Goal: Task Accomplishment & Management: Use online tool/utility

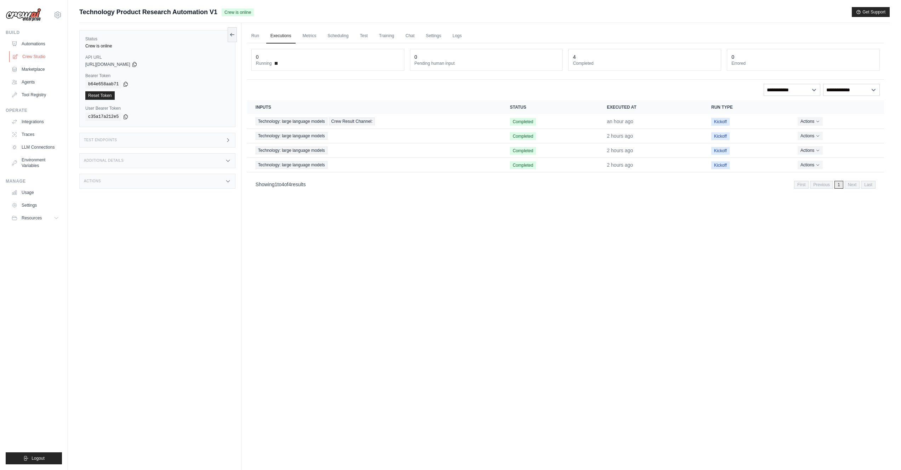
click at [35, 51] on link "Crew Studio" at bounding box center [35, 56] width 53 height 11
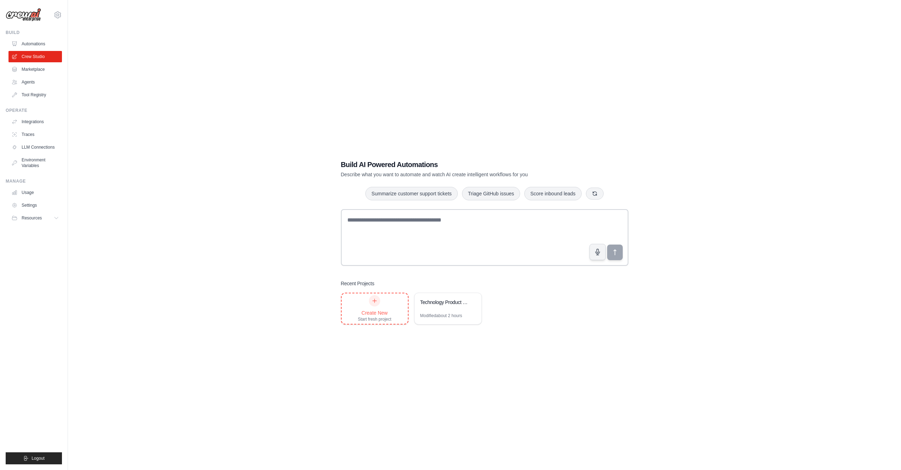
click at [376, 300] on icon at bounding box center [375, 301] width 6 height 6
click at [435, 232] on textarea at bounding box center [485, 237] width 288 height 57
paste textarea "**********"
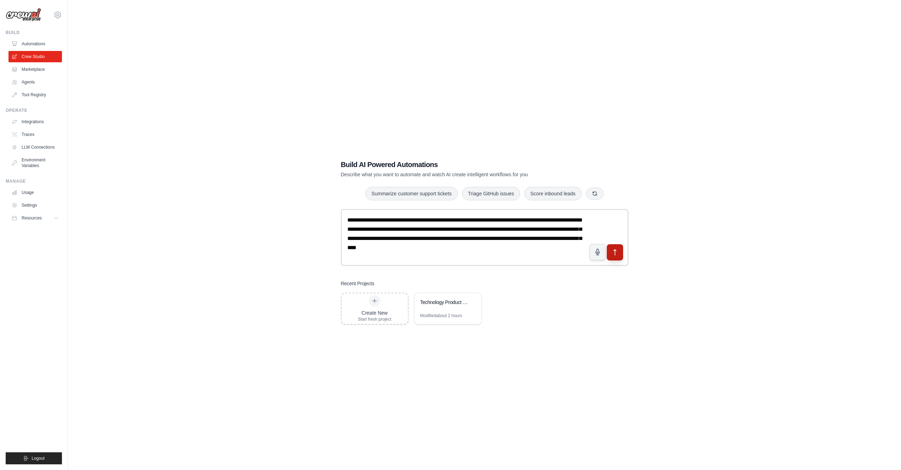
click at [619, 251] on button "submit" at bounding box center [615, 252] width 16 height 16
click at [563, 251] on textarea "**********" at bounding box center [485, 237] width 288 height 57
type textarea "**********"
click at [593, 317] on div "Create New Start fresh project Technology Product Research Automation Modified …" at bounding box center [485, 309] width 288 height 32
drag, startPoint x: 456, startPoint y: 260, endPoint x: 312, endPoint y: 211, distance: 152.2
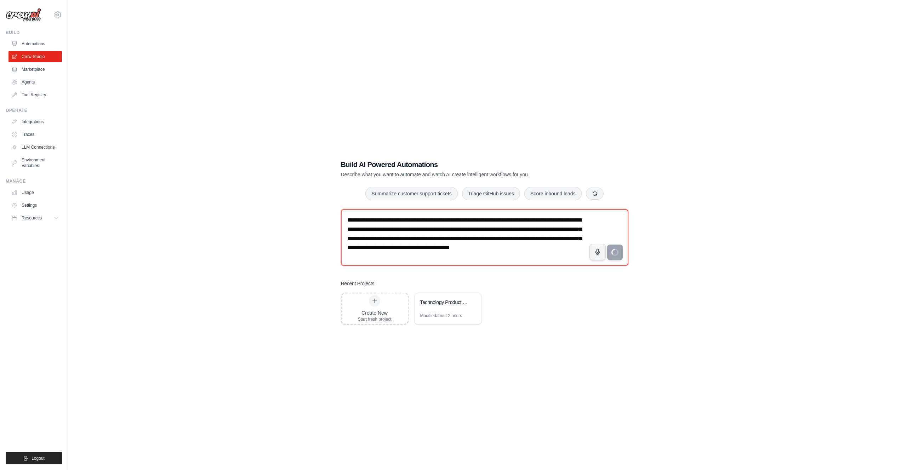
click at [312, 211] on div "**********" at bounding box center [484, 242] width 811 height 470
click at [296, 222] on div "**********" at bounding box center [484, 242] width 811 height 470
click at [35, 70] on link "Marketplace" at bounding box center [35, 69] width 53 height 11
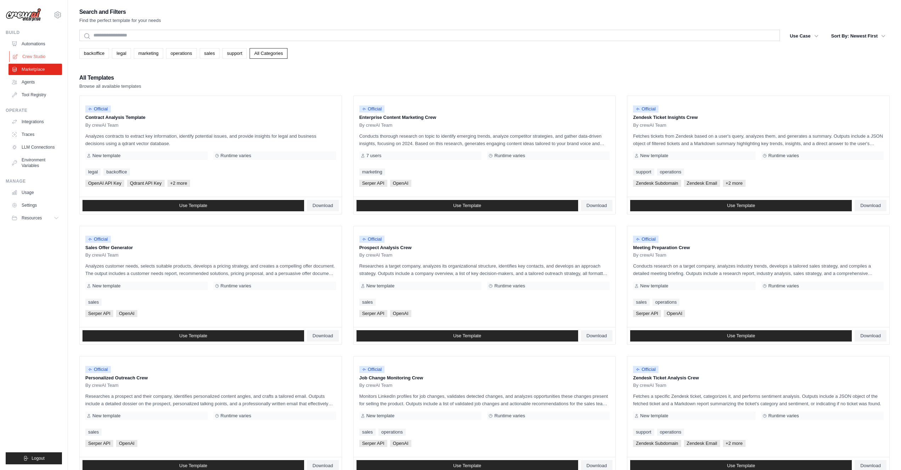
click at [34, 55] on link "Crew Studio" at bounding box center [35, 56] width 53 height 11
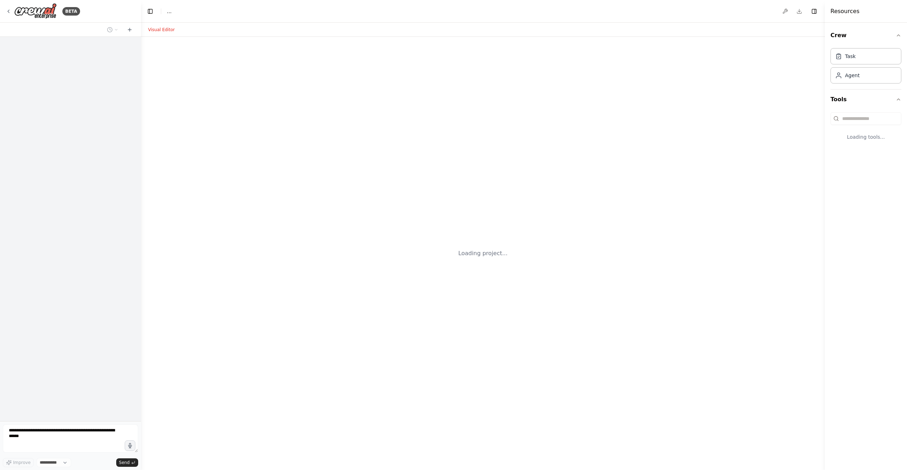
select select "****"
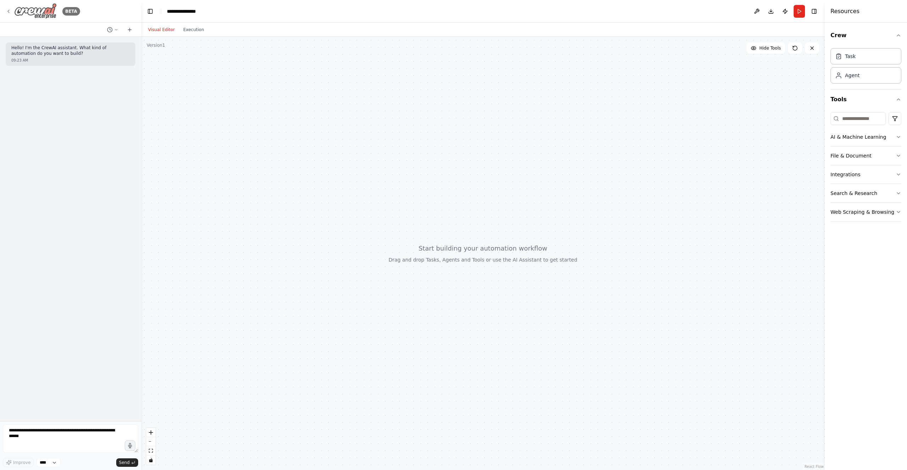
click at [15, 15] on img at bounding box center [35, 11] width 43 height 16
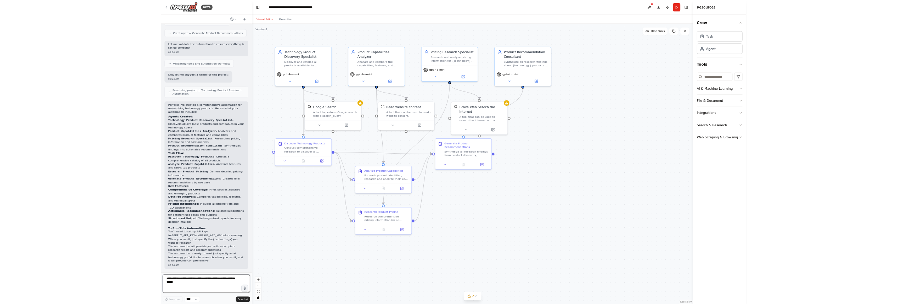
scroll to position [405, 0]
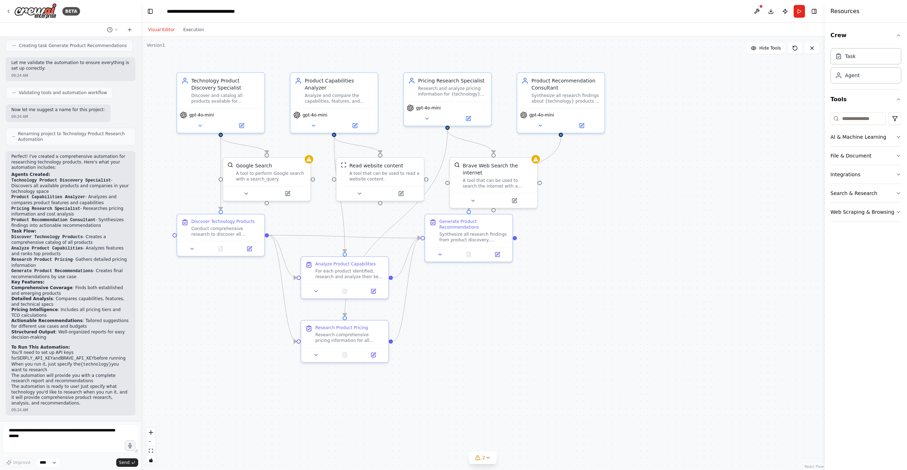
click at [659, 286] on div ".deletable-edge-delete-btn { width: 20px; height: 20px; border: 0px solid #ffff…" at bounding box center [483, 254] width 684 height 434
click at [281, 177] on div "A tool to perform Google search with a search_query." at bounding box center [271, 174] width 70 height 11
click at [288, 191] on icon at bounding box center [288, 191] width 3 height 3
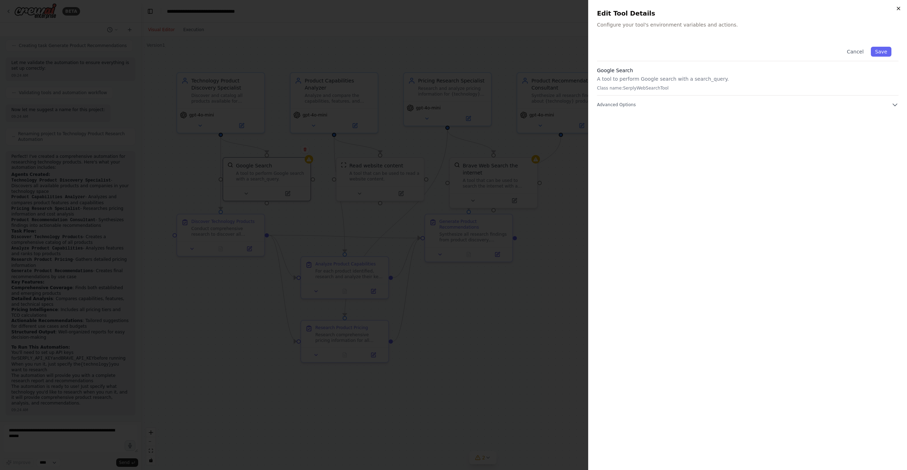
click at [899, 11] on icon "button" at bounding box center [898, 9] width 6 height 6
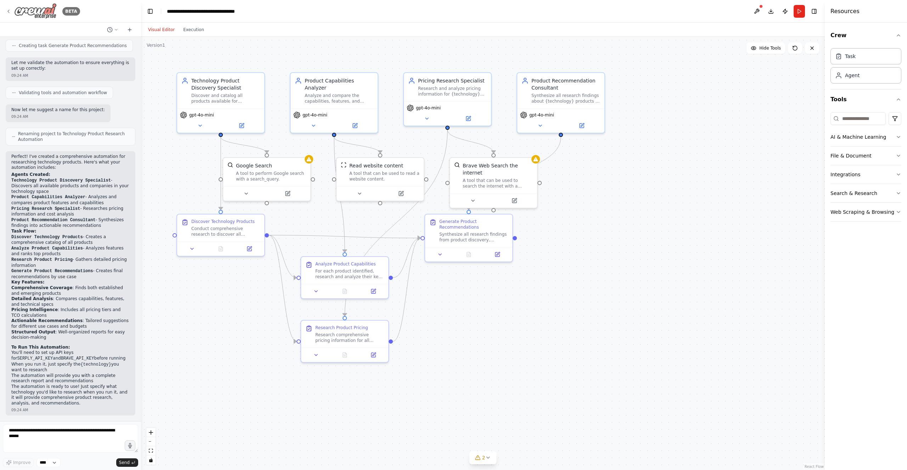
click at [10, 11] on icon at bounding box center [9, 12] width 6 height 6
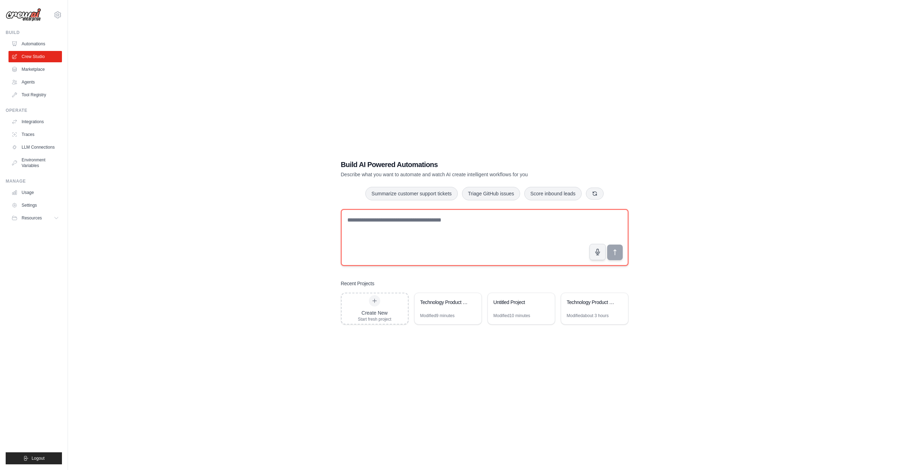
click at [454, 232] on textarea at bounding box center [485, 237] width 288 height 57
paste textarea "**********"
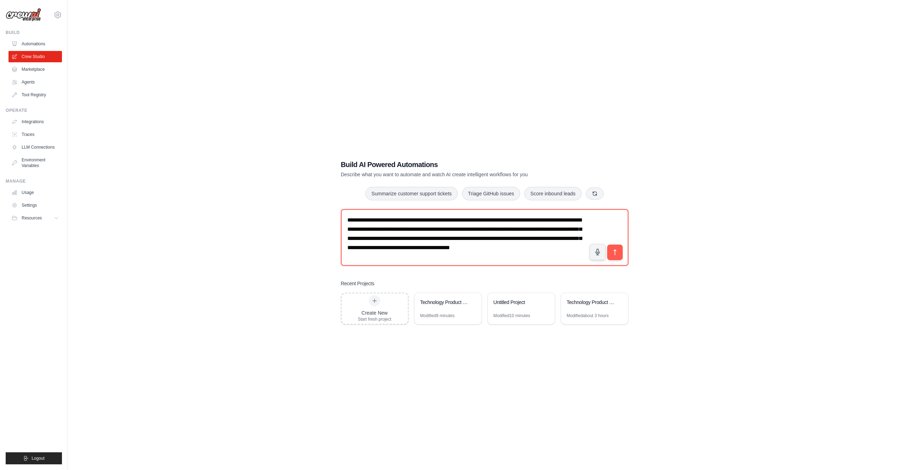
type textarea "**********"
click at [686, 320] on div "**********" at bounding box center [484, 242] width 811 height 470
click at [621, 301] on button at bounding box center [619, 302] width 7 height 7
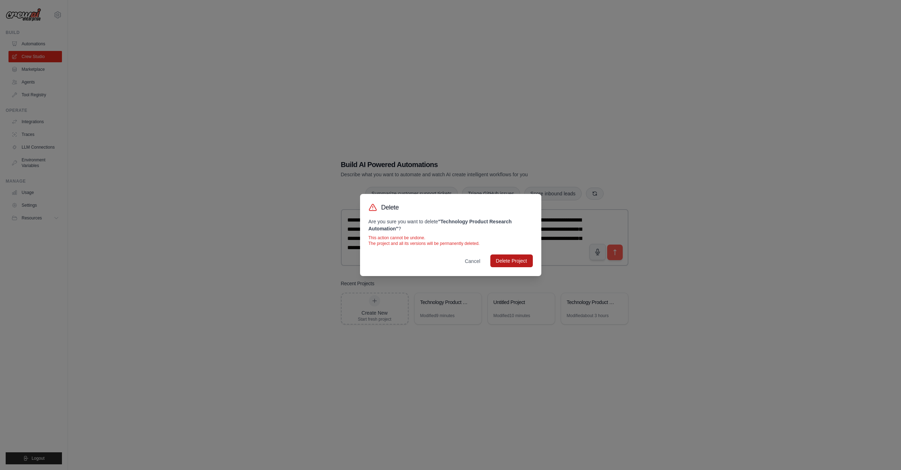
click at [506, 258] on button "Delete Project" at bounding box center [512, 261] width 43 height 13
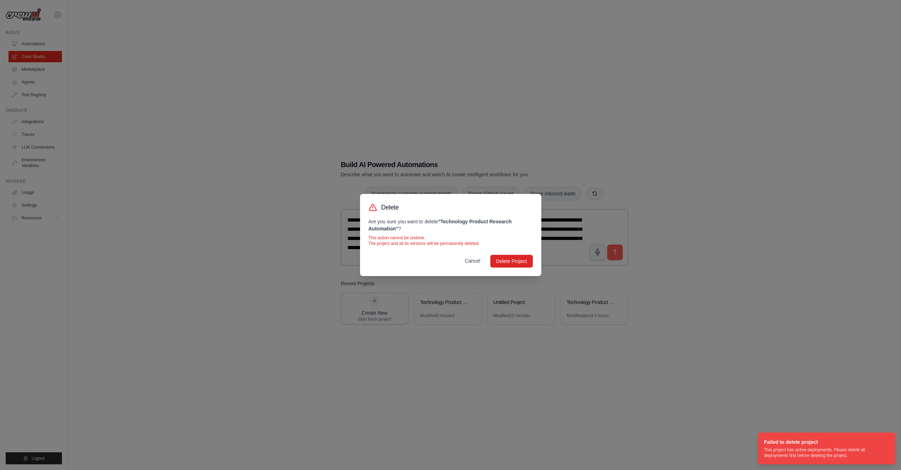
click at [461, 261] on button "Cancel" at bounding box center [472, 261] width 27 height 13
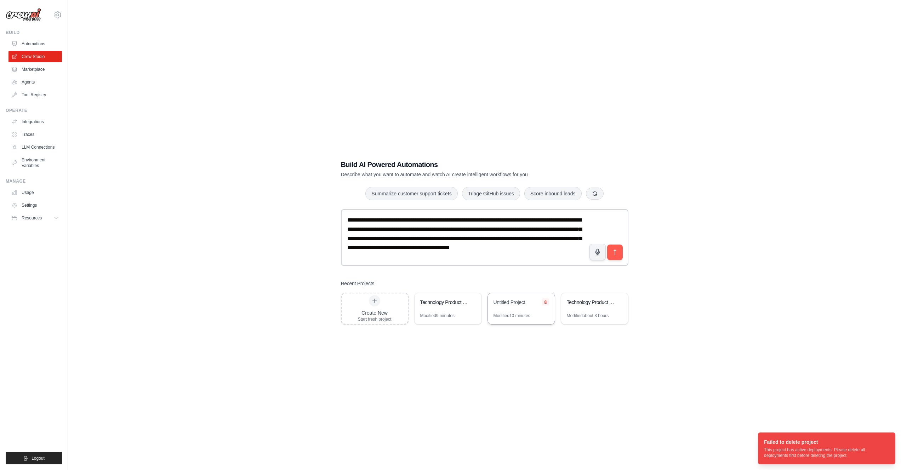
click at [547, 302] on icon at bounding box center [546, 302] width 4 height 4
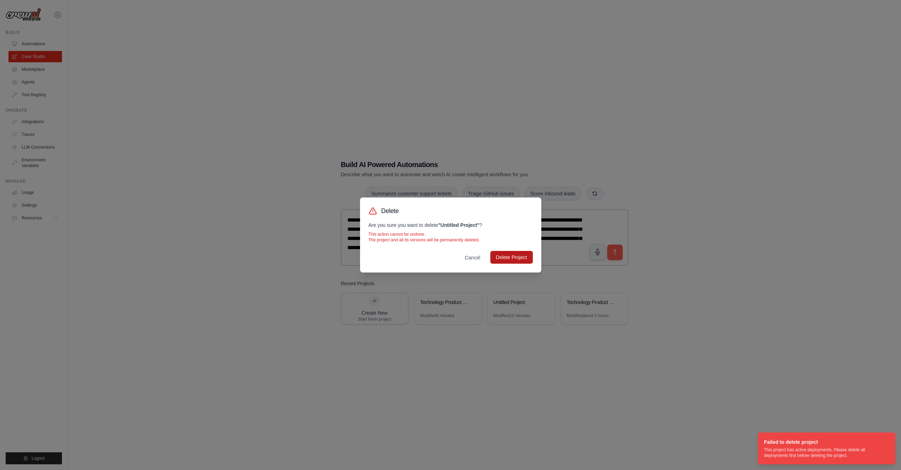
click at [506, 260] on button "Delete Project" at bounding box center [512, 257] width 43 height 13
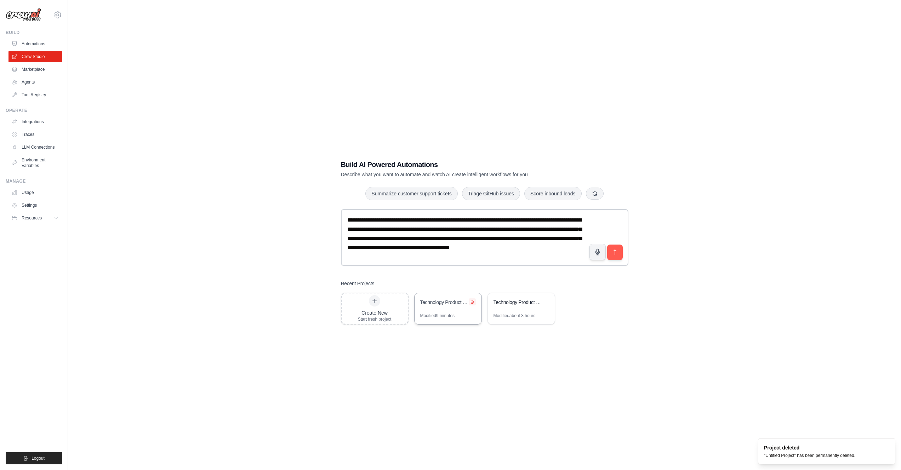
click at [472, 301] on icon at bounding box center [472, 302] width 3 height 3
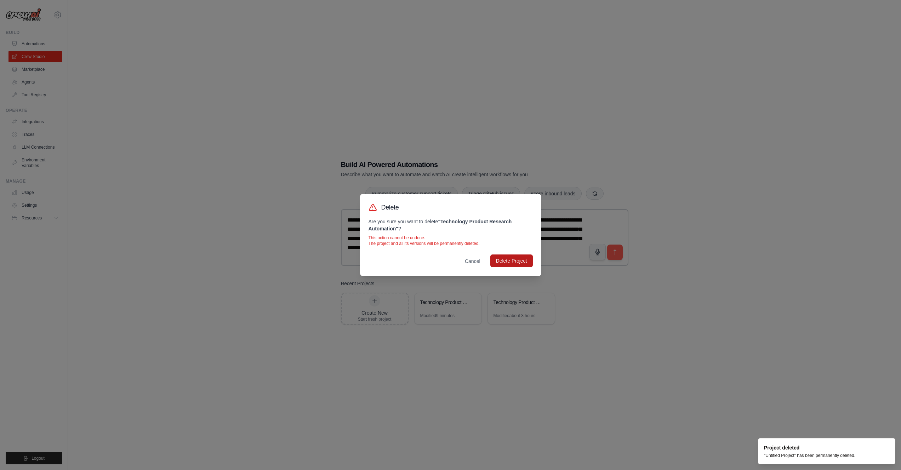
click at [499, 255] on button "Delete Project" at bounding box center [512, 261] width 43 height 13
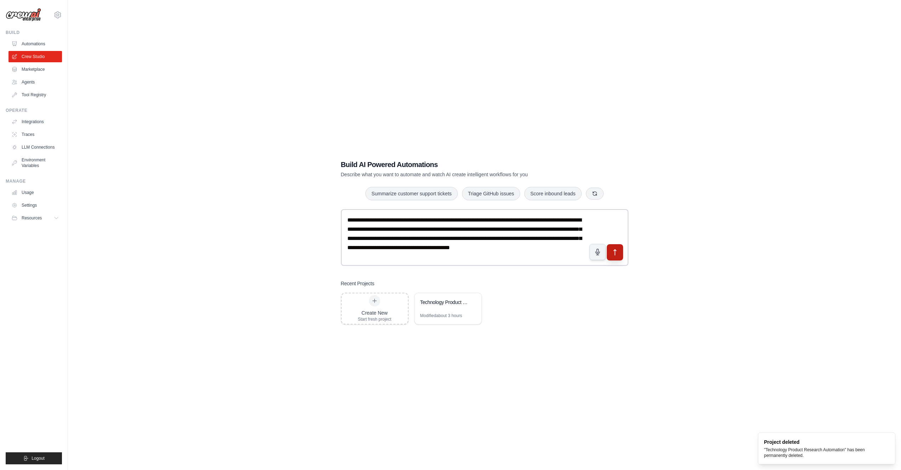
click at [616, 256] on icon "submit" at bounding box center [614, 252] width 7 height 7
click at [35, 47] on link "Automations" at bounding box center [35, 43] width 53 height 11
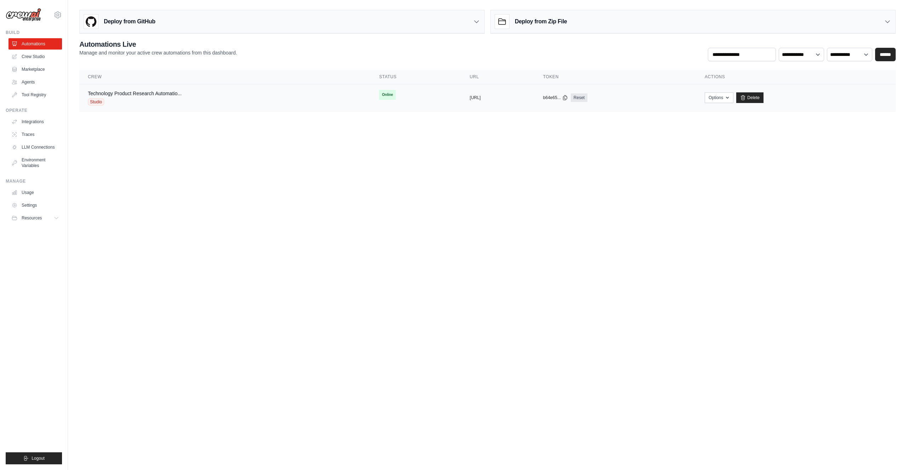
click at [203, 97] on div "Technology Product Research Automatio... Studio" at bounding box center [225, 98] width 274 height 16
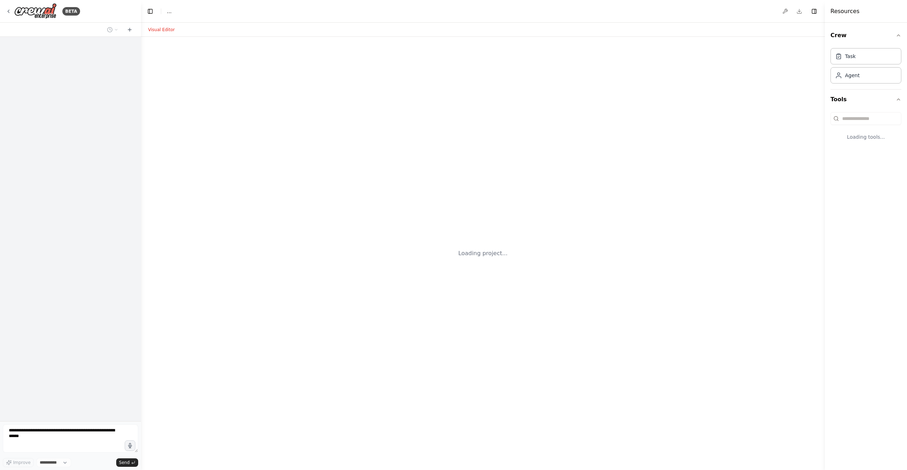
select select "****"
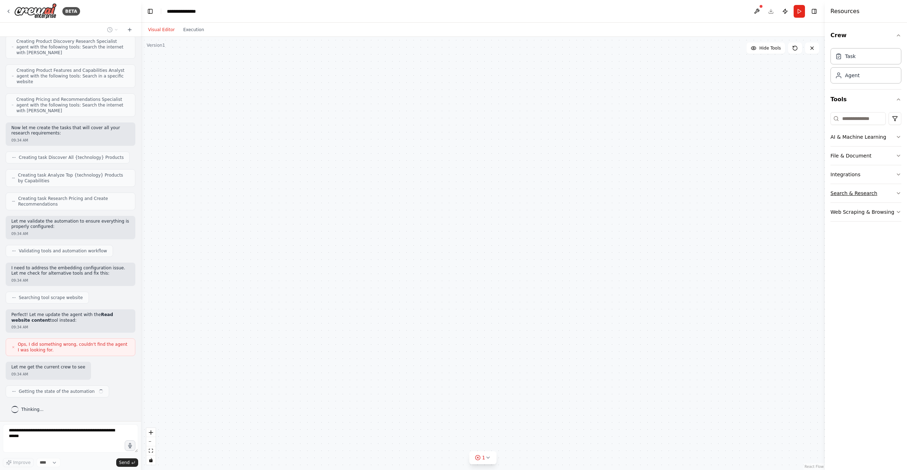
scroll to position [198, 0]
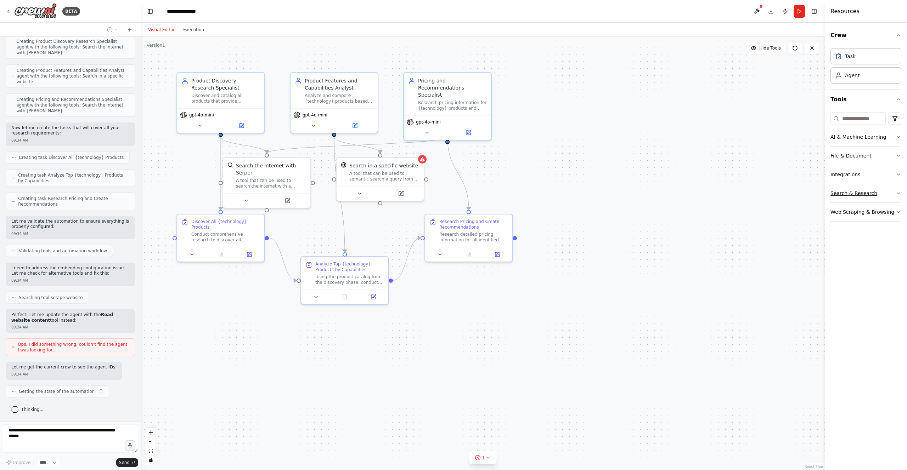
click at [897, 196] on button "Search & Research" at bounding box center [865, 193] width 71 height 18
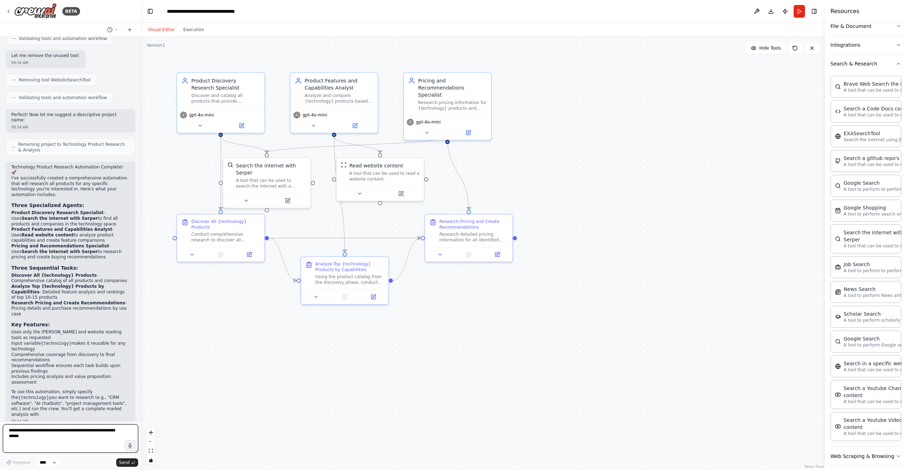
scroll to position [645, 0]
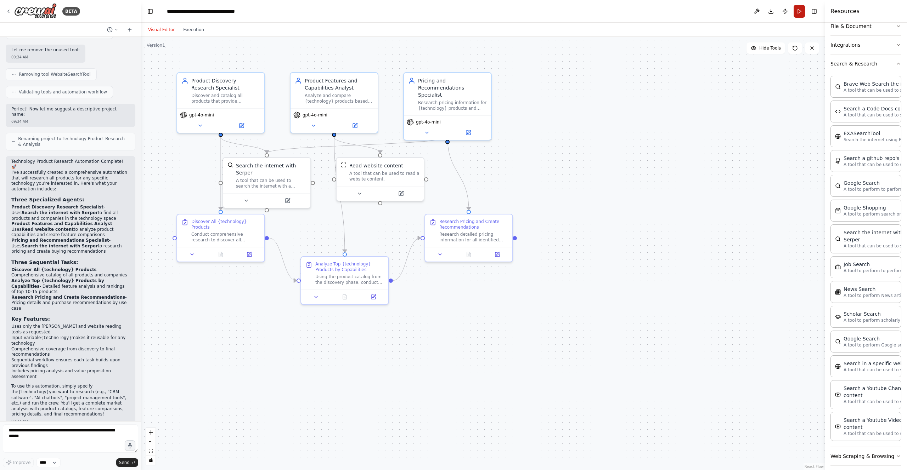
click at [800, 13] on button "Run" at bounding box center [798, 11] width 11 height 13
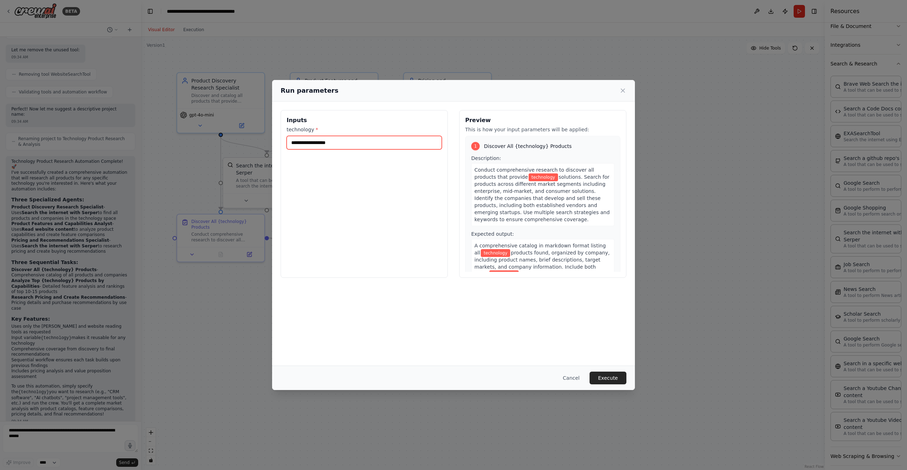
click at [364, 145] on input "technology *" at bounding box center [364, 142] width 155 height 13
type input "**********"
click at [498, 344] on div "**********" at bounding box center [453, 234] width 363 height 264
click at [607, 378] on button "Execute" at bounding box center [607, 378] width 37 height 13
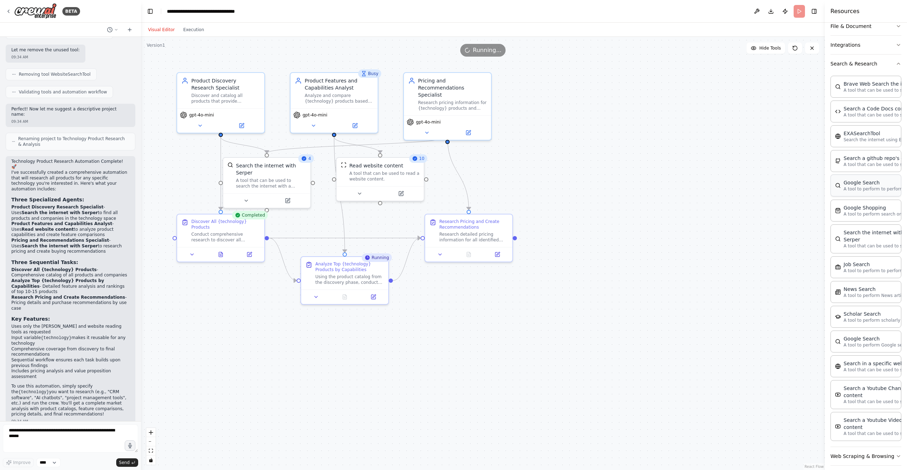
click at [850, 185] on div "Google Search" at bounding box center [882, 182] width 78 height 7
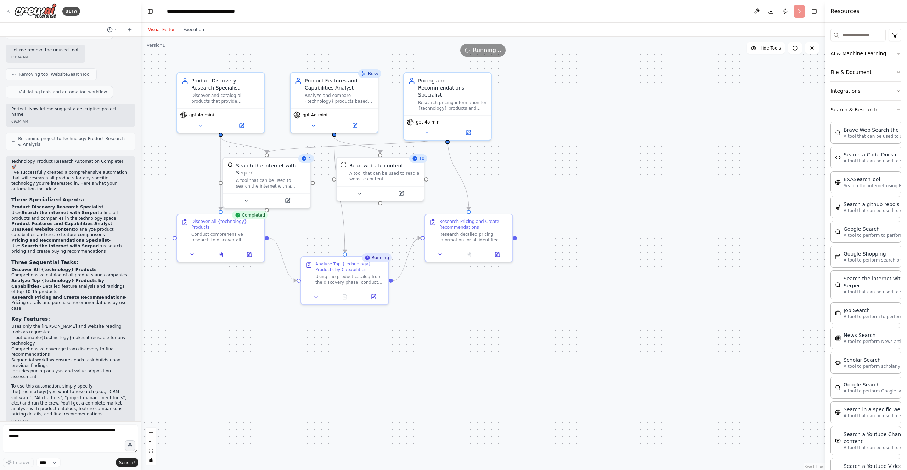
scroll to position [130, 0]
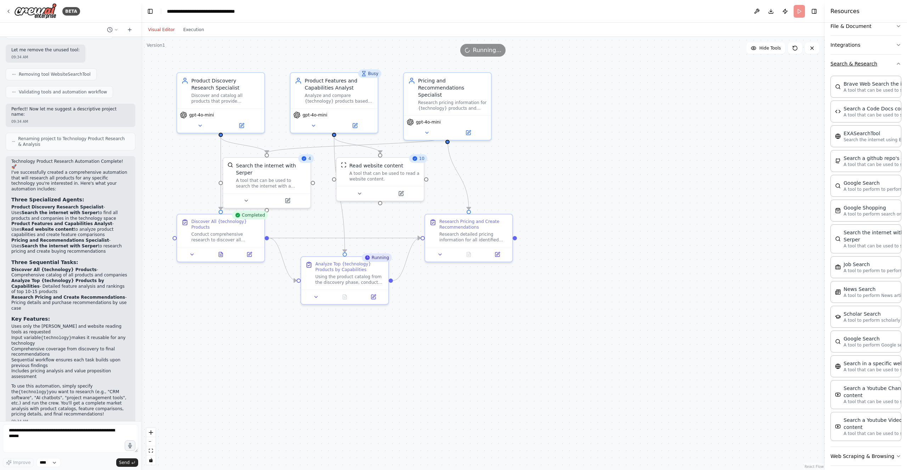
click at [879, 67] on button "Search & Research" at bounding box center [865, 64] width 71 height 18
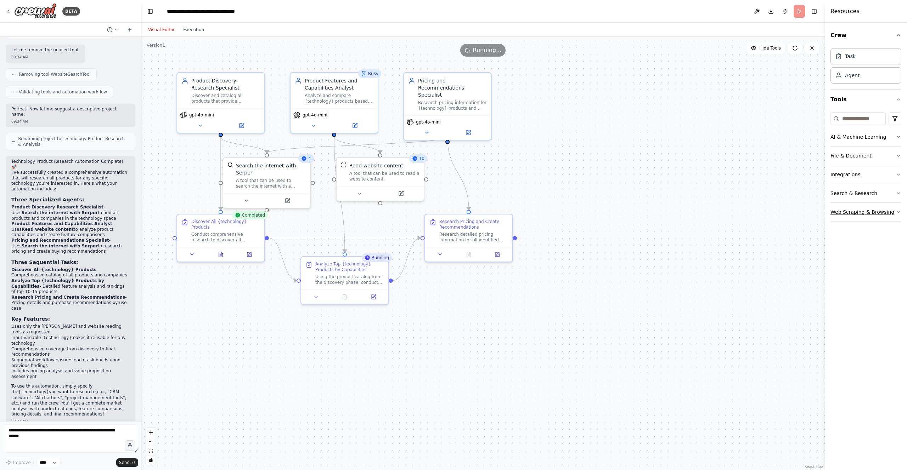
click at [870, 214] on button "Web Scraping & Browsing" at bounding box center [865, 212] width 71 height 18
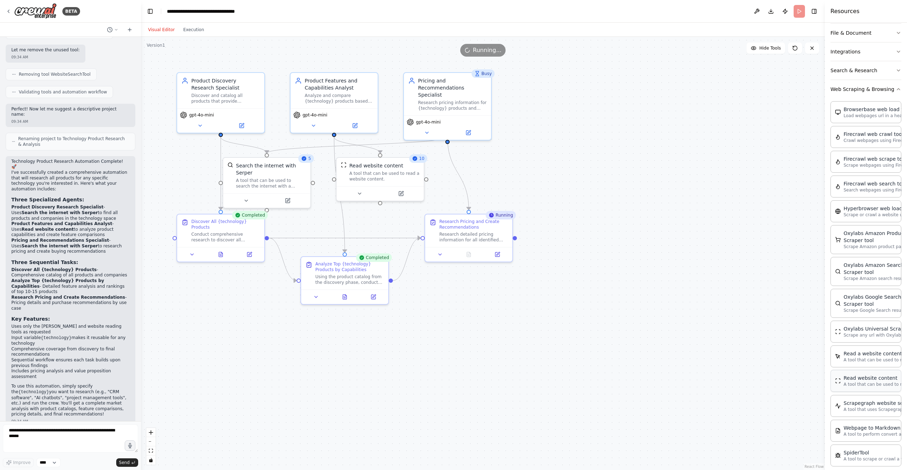
scroll to position [105, 0]
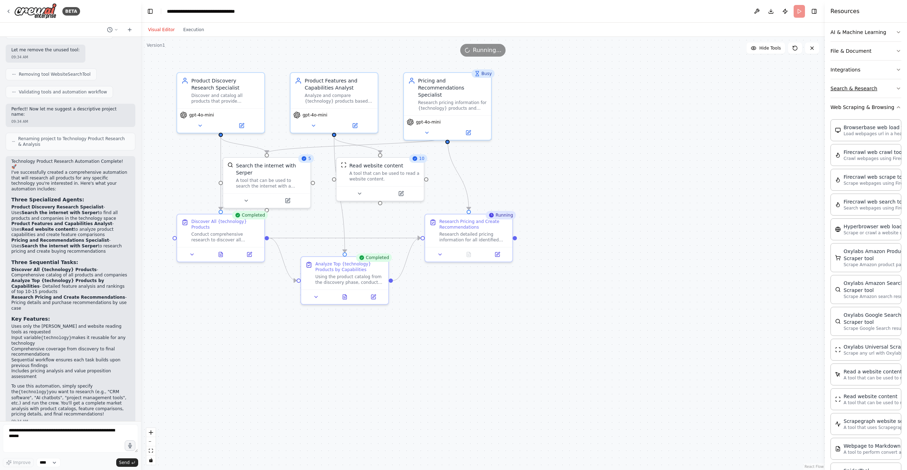
click at [864, 89] on button "Search & Research" at bounding box center [865, 88] width 71 height 18
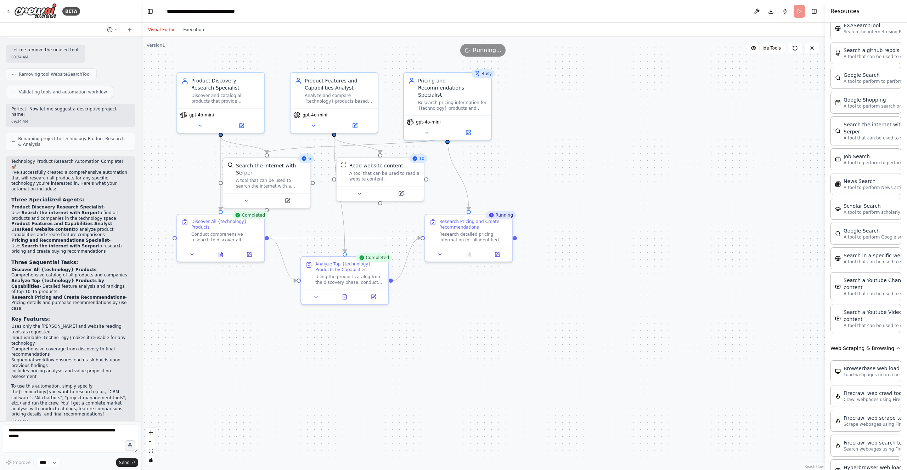
scroll to position [240, 0]
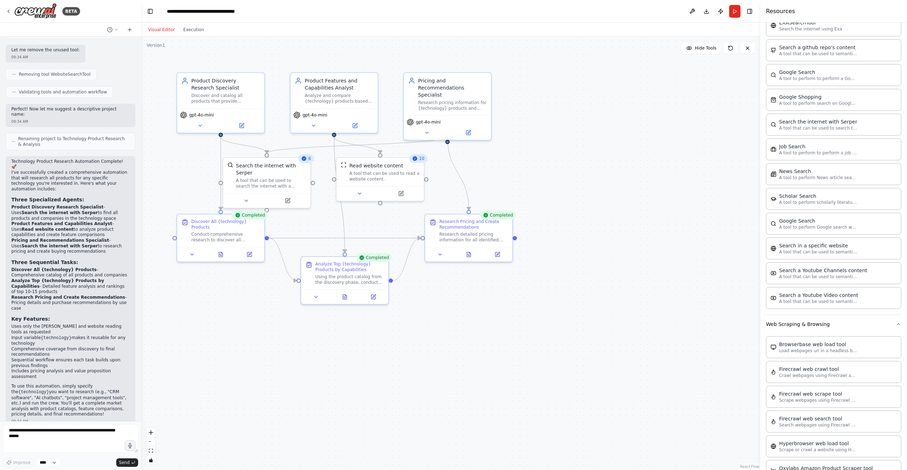
drag, startPoint x: 825, startPoint y: 216, endPoint x: 760, endPoint y: 224, distance: 65.2
click at [760, 224] on div at bounding box center [761, 235] width 3 height 470
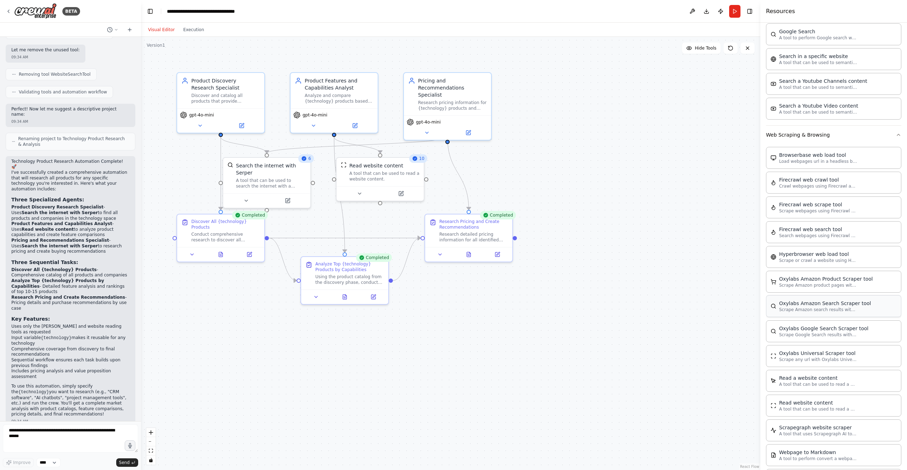
scroll to position [466, 0]
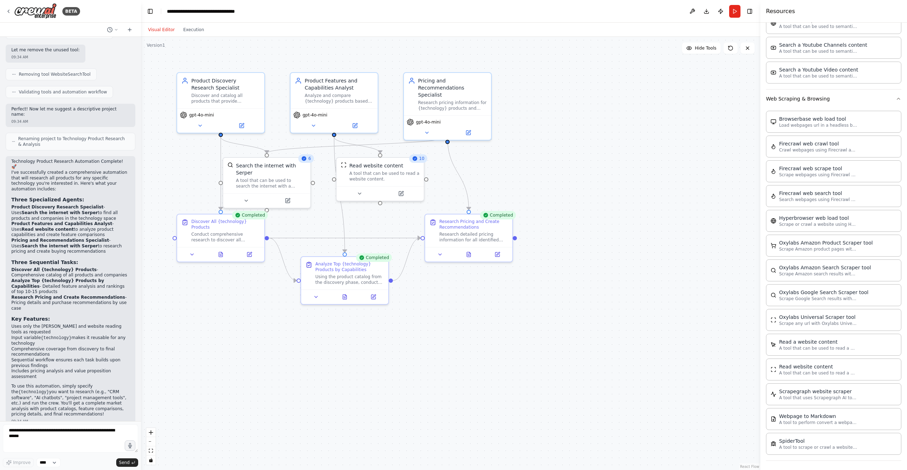
click at [209, 30] on div "Visual Editor Execution" at bounding box center [450, 30] width 619 height 14
click at [191, 29] on button "Execution" at bounding box center [193, 30] width 29 height 9
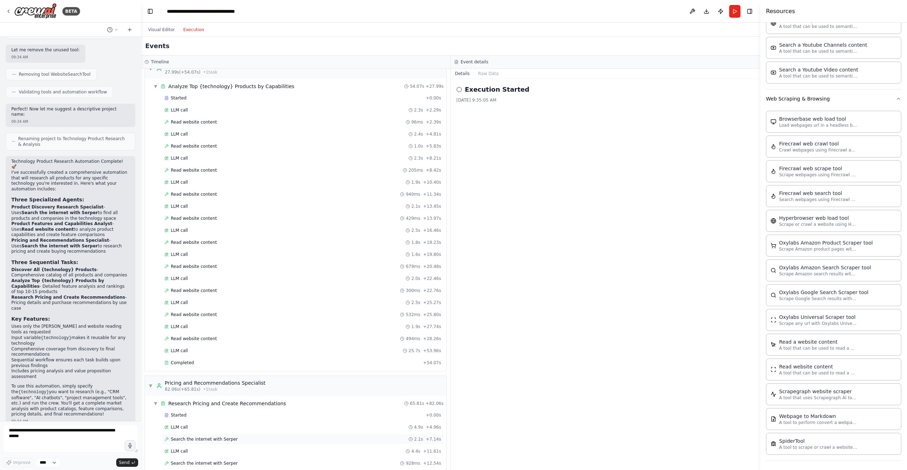
scroll to position [239, 0]
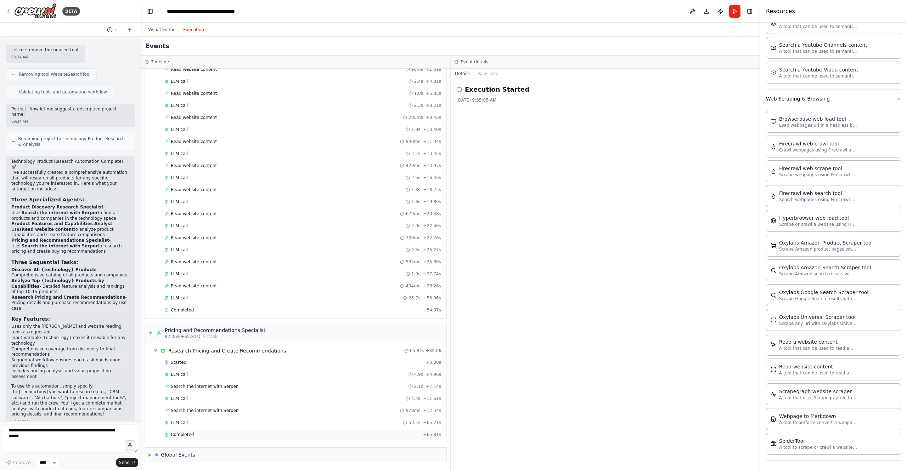
click at [241, 433] on div "Completed" at bounding box center [292, 435] width 256 height 6
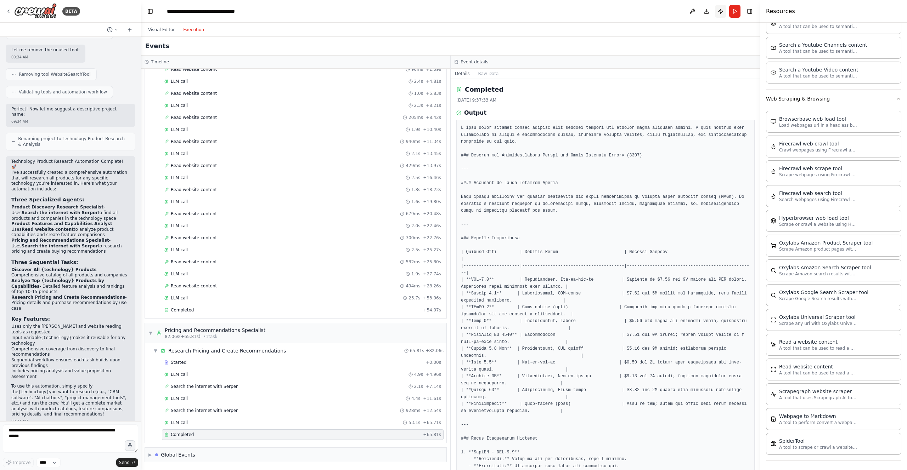
click at [723, 11] on button "Publish" at bounding box center [720, 11] width 11 height 13
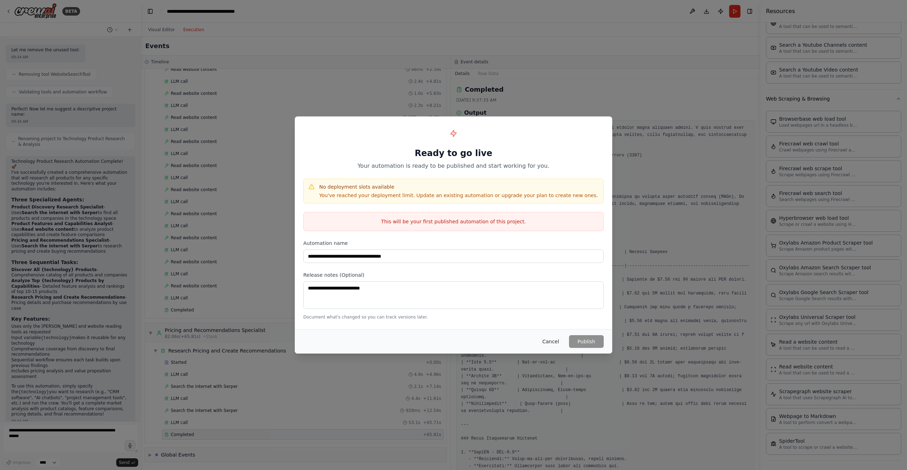
click at [550, 341] on button "Cancel" at bounding box center [551, 341] width 28 height 13
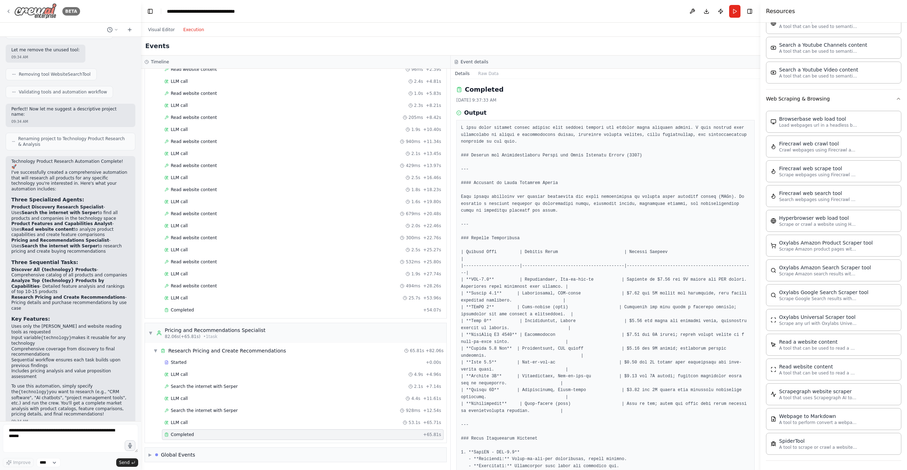
click at [11, 12] on icon at bounding box center [9, 12] width 6 height 6
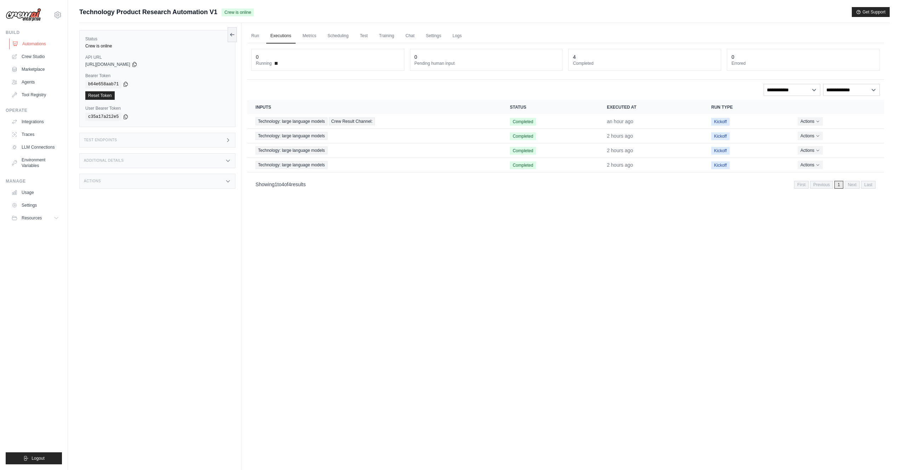
click at [34, 42] on link "Automations" at bounding box center [35, 43] width 53 height 11
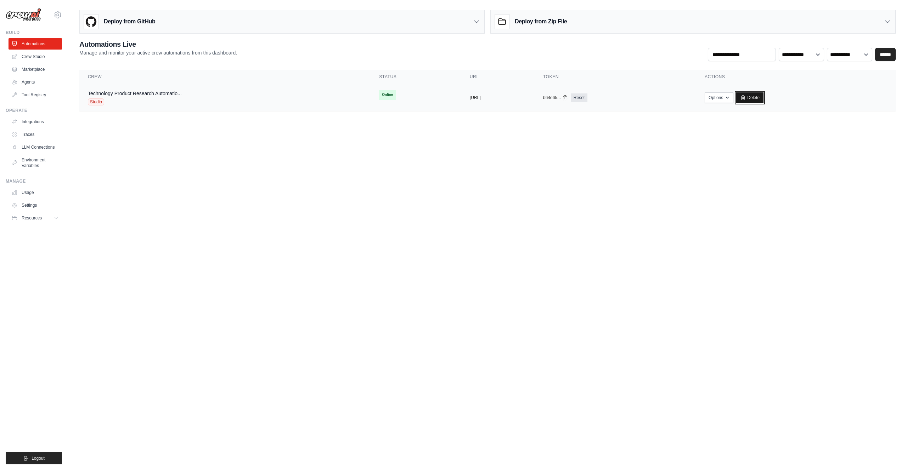
click at [763, 99] on link "Delete" at bounding box center [749, 97] width 27 height 11
click at [746, 99] on icon at bounding box center [743, 98] width 6 height 6
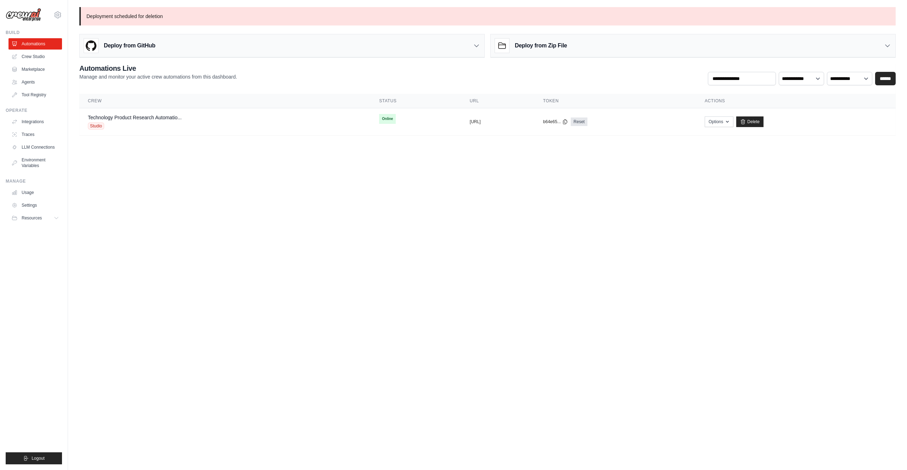
click at [354, 262] on body "shane.k.j+crew@gmail.com Settings Build Automations Crew Studio" at bounding box center [453, 235] width 907 height 470
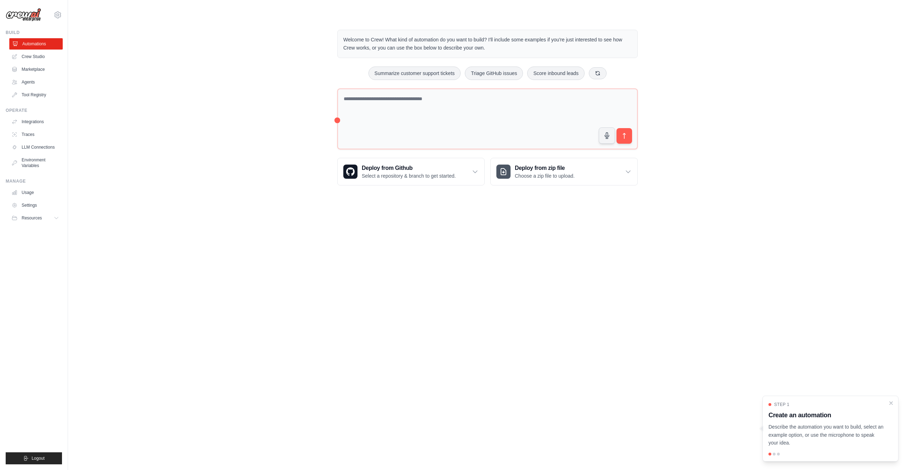
click at [29, 45] on link "Automations" at bounding box center [35, 43] width 53 height 11
click at [33, 56] on link "Crew Studio" at bounding box center [35, 56] width 53 height 11
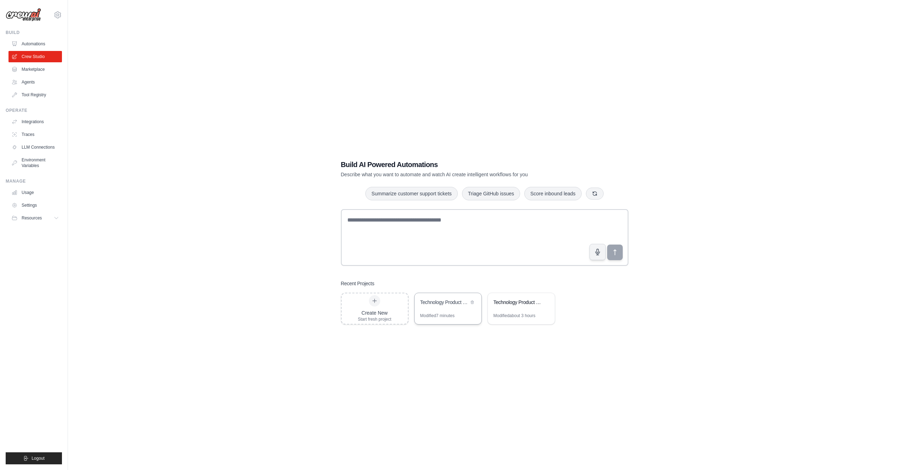
click at [449, 312] on div "Technology Product Research & Analysis" at bounding box center [448, 303] width 67 height 20
click at [33, 45] on link "Automations" at bounding box center [35, 43] width 53 height 11
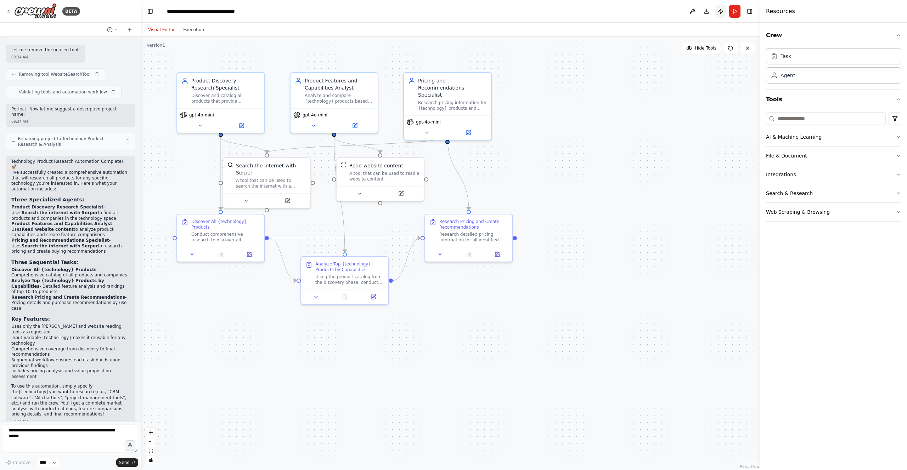
click at [718, 9] on button "Publish" at bounding box center [720, 11] width 11 height 13
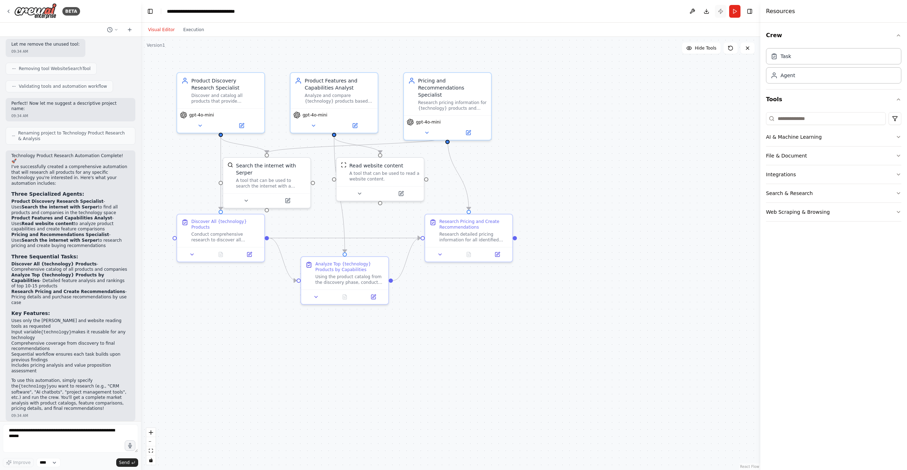
scroll to position [645, 0]
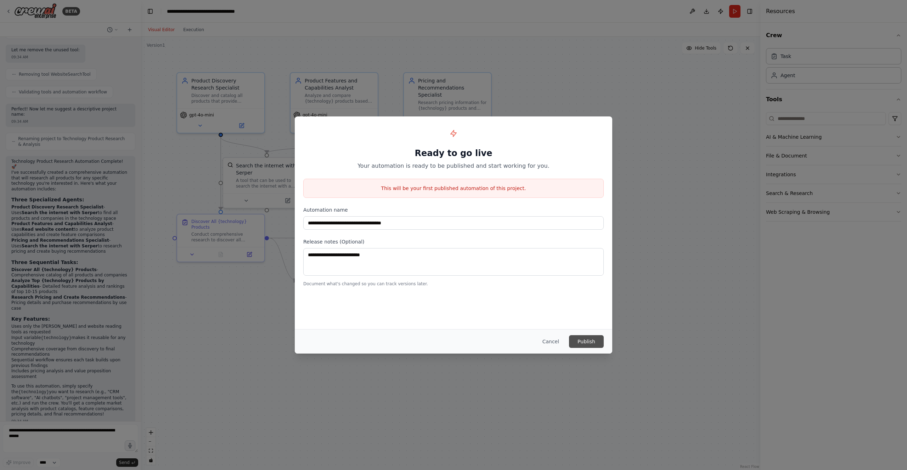
click at [589, 342] on button "Publish" at bounding box center [586, 341] width 35 height 13
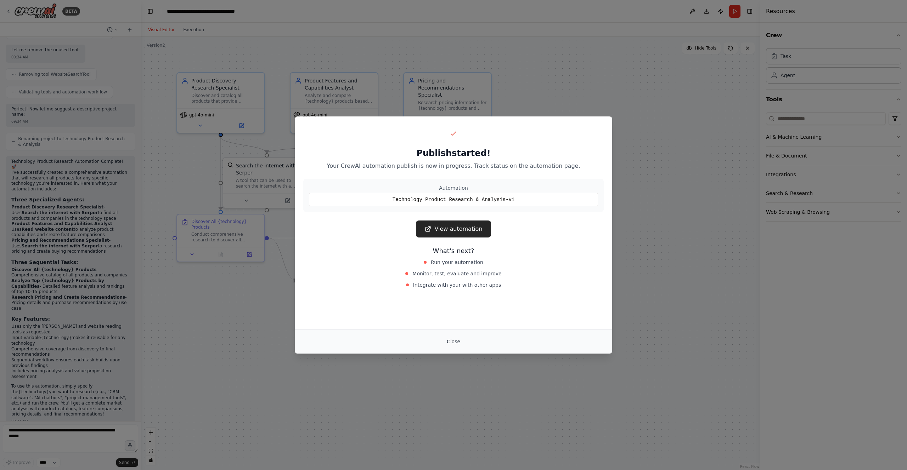
click at [449, 343] on button "Close" at bounding box center [453, 341] width 25 height 13
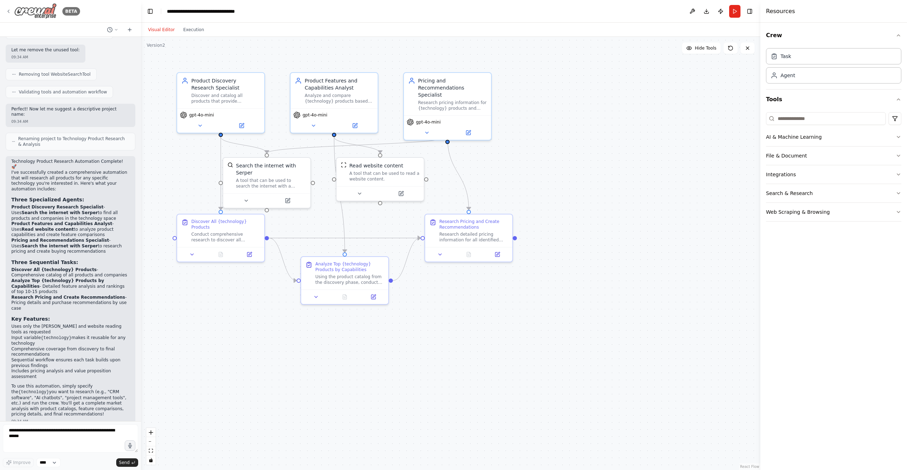
click at [6, 11] on icon at bounding box center [9, 12] width 6 height 6
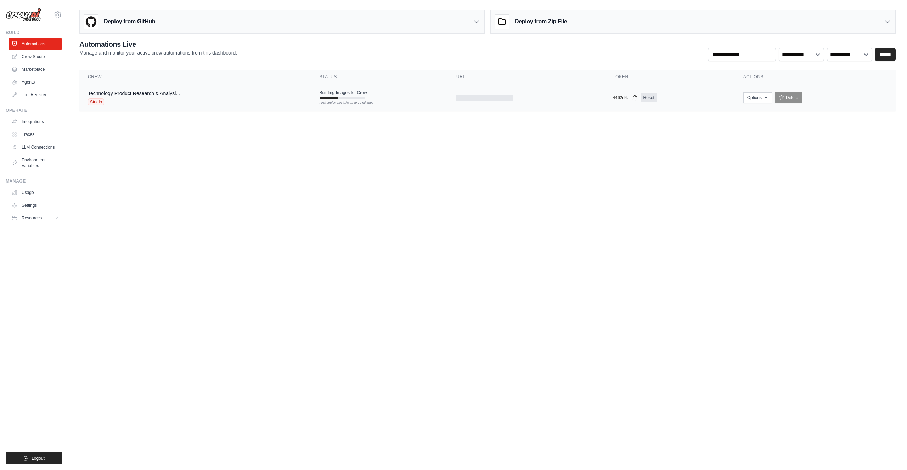
click at [225, 110] on td "Technology Product Research & Analysi... Studio" at bounding box center [195, 97] width 232 height 27
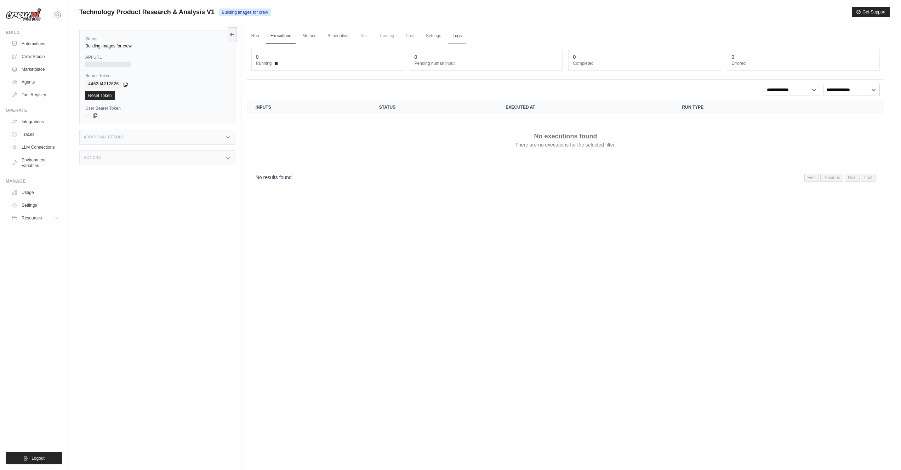
click at [465, 39] on link "Logs" at bounding box center [457, 36] width 18 height 15
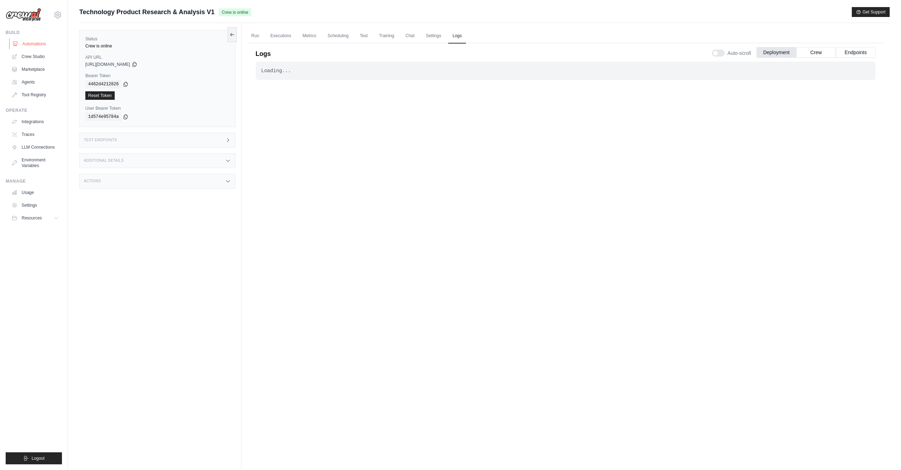
click at [26, 45] on link "Automations" at bounding box center [35, 43] width 53 height 11
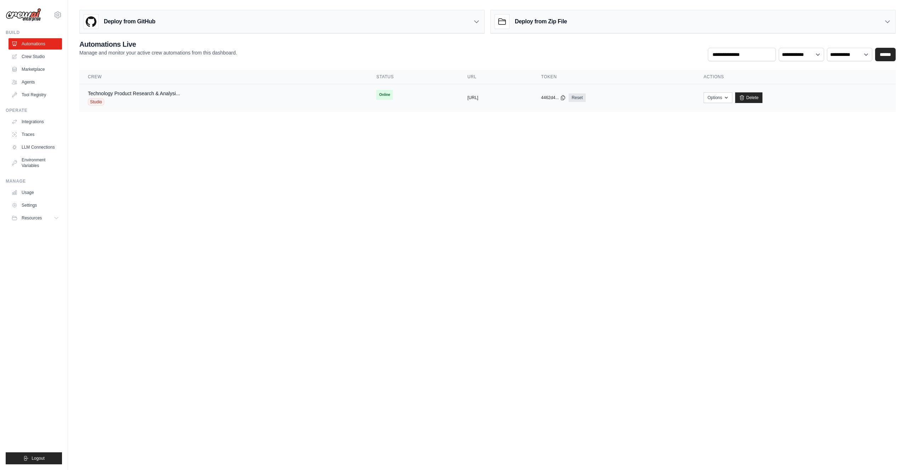
click at [174, 99] on div "Studio" at bounding box center [134, 101] width 92 height 7
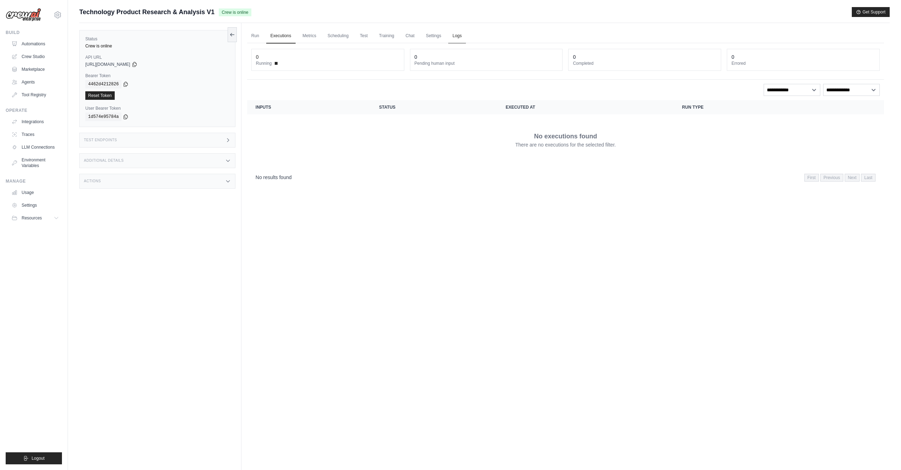
click at [466, 34] on link "Logs" at bounding box center [457, 36] width 18 height 15
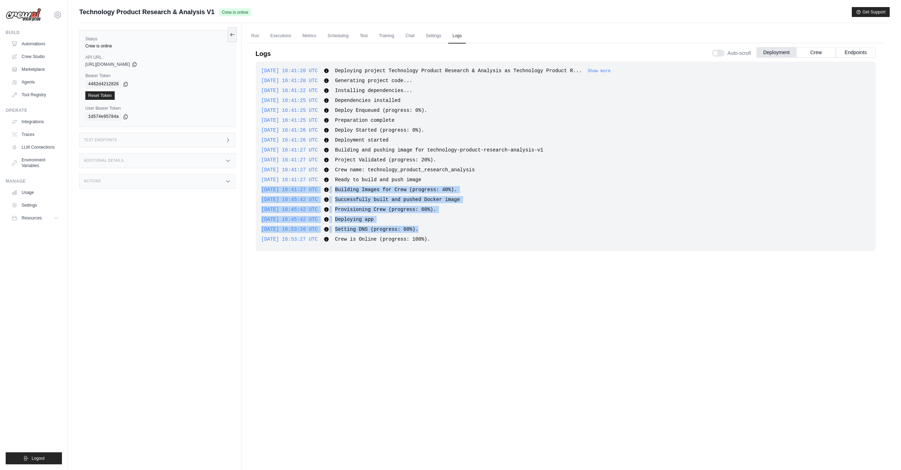
drag, startPoint x: 425, startPoint y: 231, endPoint x: 252, endPoint y: 192, distance: 177.5
click at [252, 192] on div "Logs Auto-scroll Deployment Crew Endpoints 2025-08-21 16:41:20 UTC Deploying pr…" at bounding box center [565, 239] width 637 height 400
copy div "2025-08-21 16:41:27 UTC Building Images for Crew (progress: 40%). Show more Sho…"
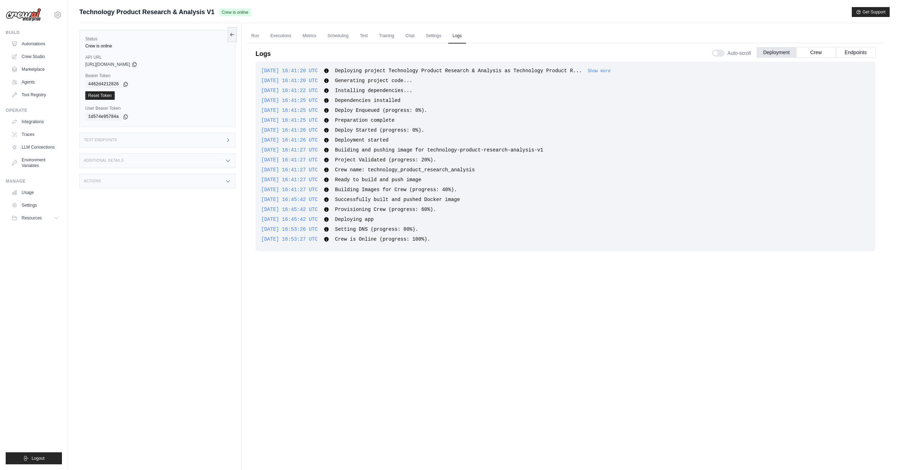
click at [477, 293] on div "2025-08-21 16:41:20 UTC Deploying project Technology Product Research & Analysi…" at bounding box center [566, 249] width 620 height 374
click at [37, 125] on link "Integrations" at bounding box center [35, 121] width 53 height 11
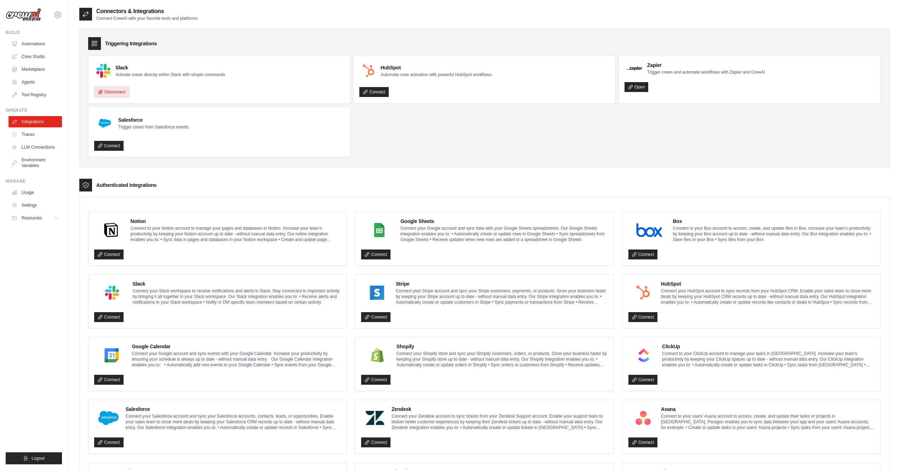
click at [109, 93] on button "Disconnect" at bounding box center [111, 92] width 35 height 11
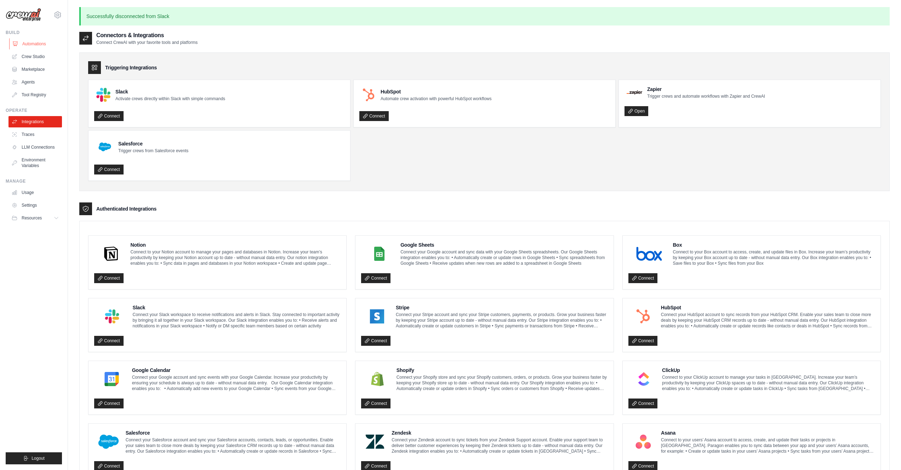
click at [41, 40] on link "Automations" at bounding box center [35, 43] width 53 height 11
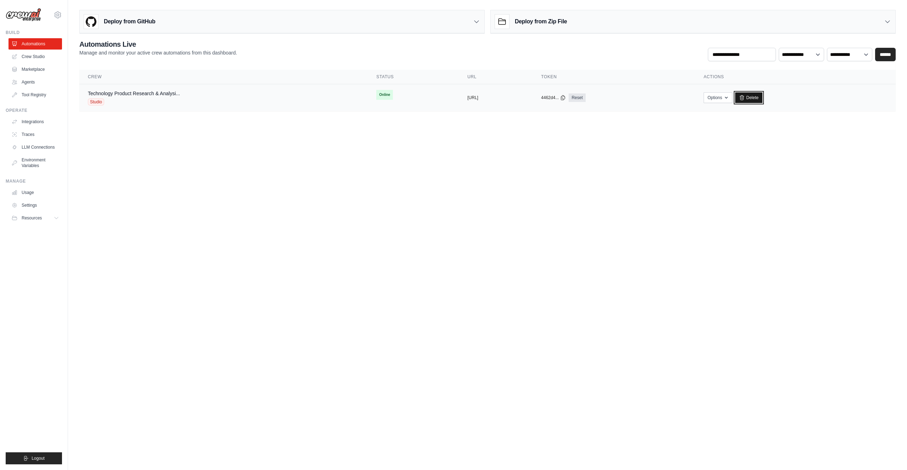
click at [762, 96] on link "Delete" at bounding box center [748, 97] width 27 height 11
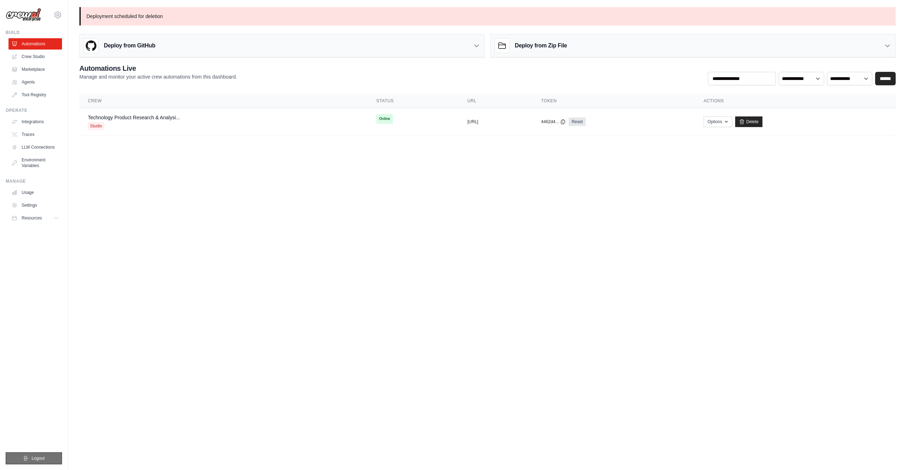
click at [40, 459] on span "Logout" at bounding box center [38, 459] width 13 height 6
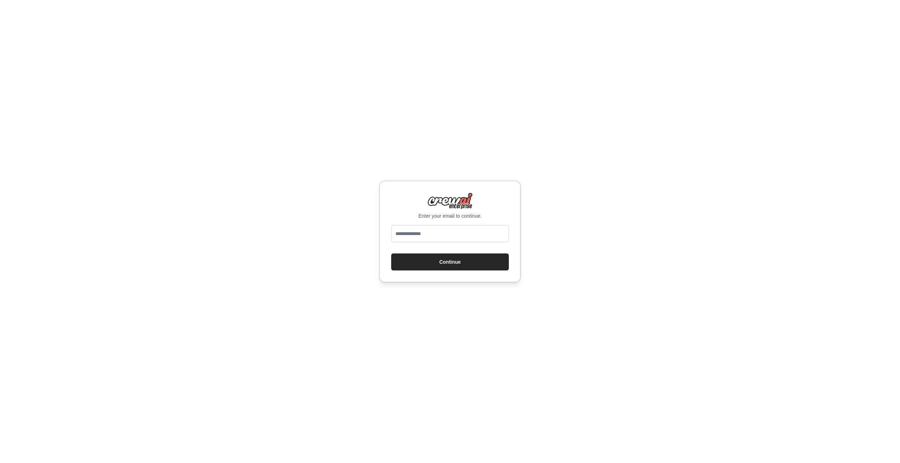
click at [35, 68] on div "Enter your email to continue. Continue" at bounding box center [450, 231] width 900 height 463
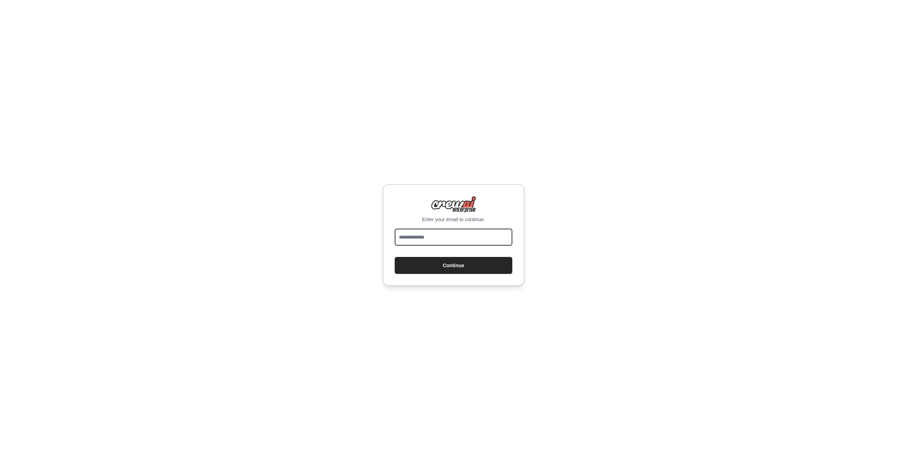
click at [430, 236] on input "email" at bounding box center [454, 237] width 118 height 17
type input "**********"
click at [435, 268] on button "Continue" at bounding box center [454, 265] width 118 height 17
